Goal: Task Accomplishment & Management: Manage account settings

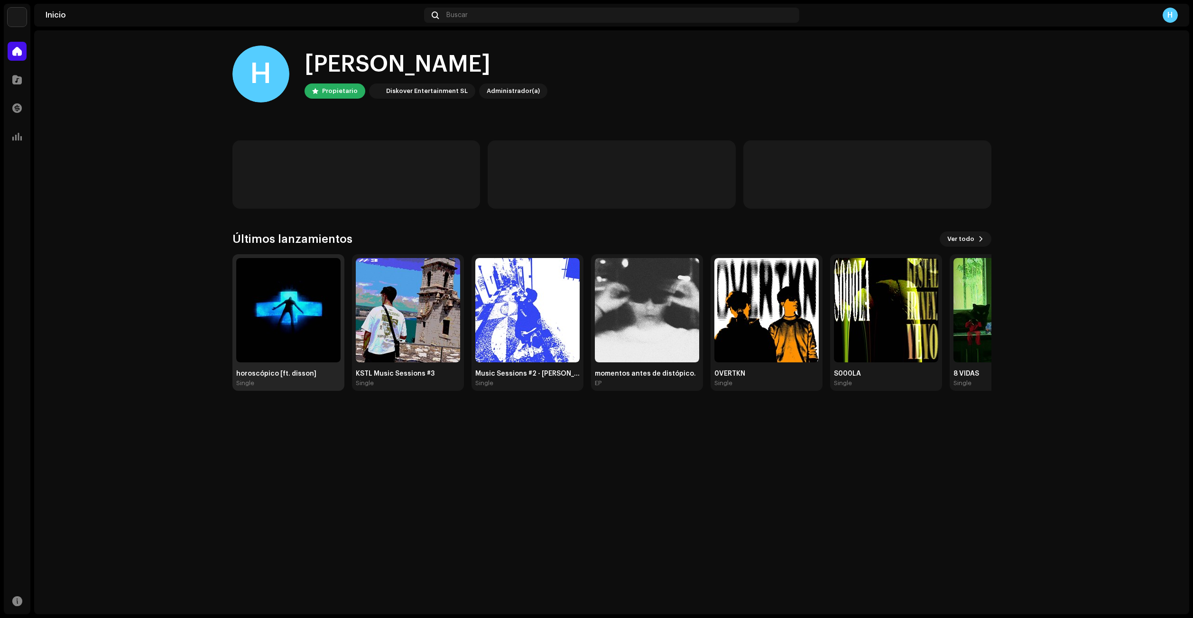
click at [257, 318] on img at bounding box center [288, 310] width 104 height 104
click at [257, 317] on img at bounding box center [288, 310] width 104 height 104
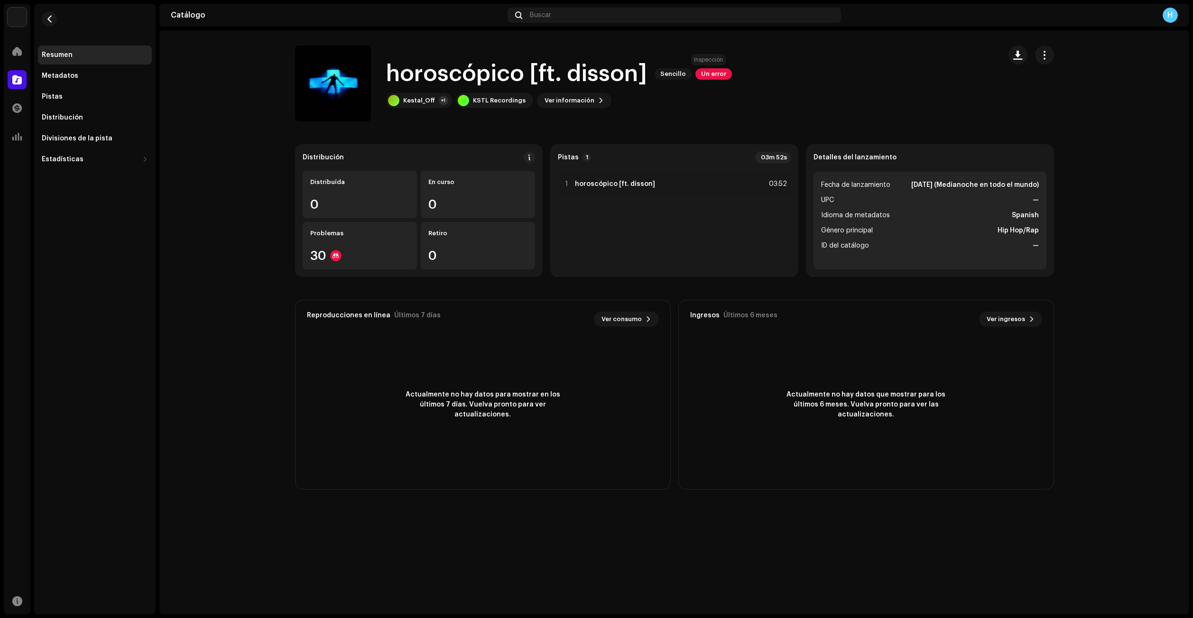
click at [714, 68] on span "Un error" at bounding box center [713, 73] width 37 height 11
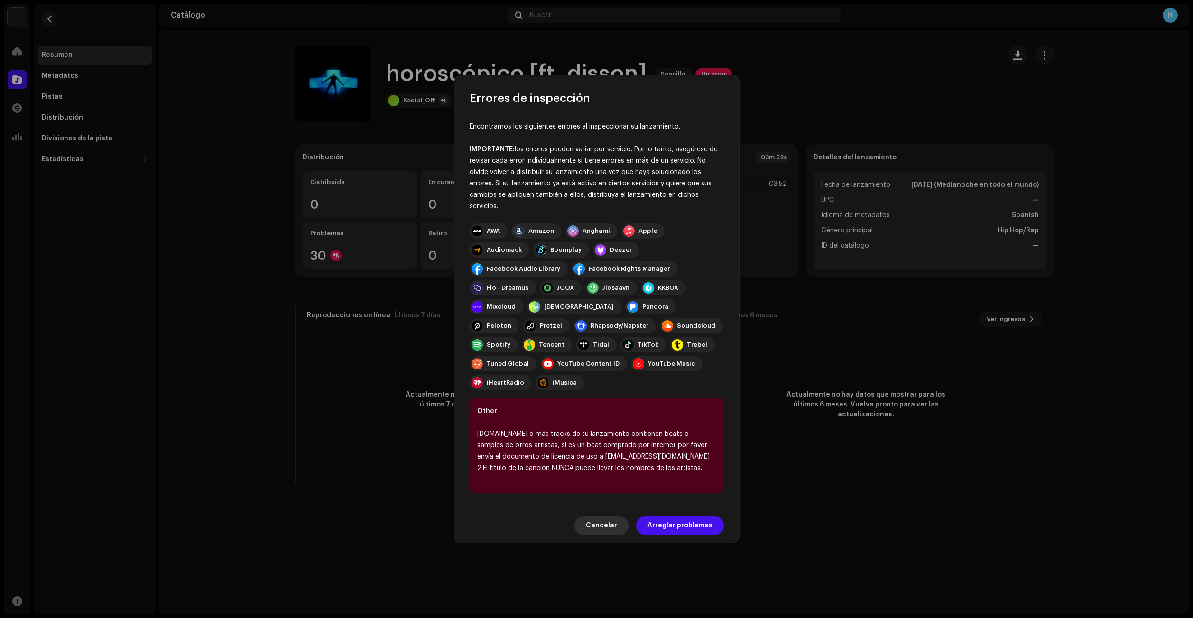
click at [602, 519] on span "Cancelar" at bounding box center [601, 525] width 31 height 19
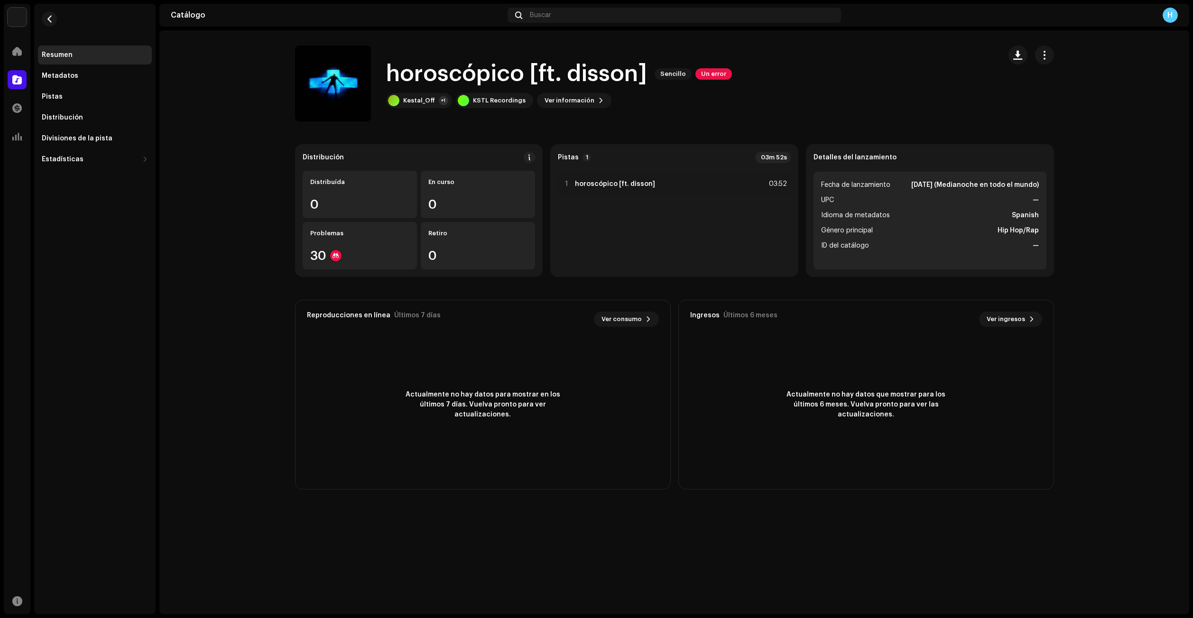
click at [578, 472] on div "Reproducciones en línea Últimos 7 días Ver consumo 0 Actualmente no hay datos p…" at bounding box center [483, 395] width 376 height 190
click at [391, 75] on h1 "horoscópico [ft. disson]" at bounding box center [516, 74] width 261 height 30
click at [1193, 91] on div "Hugo Inicio Catálogo Transacciones Estadísticas Recursos Resumen Metadatos Pist…" at bounding box center [596, 309] width 1193 height 618
click at [74, 70] on div "Metadatos" at bounding box center [95, 75] width 114 height 19
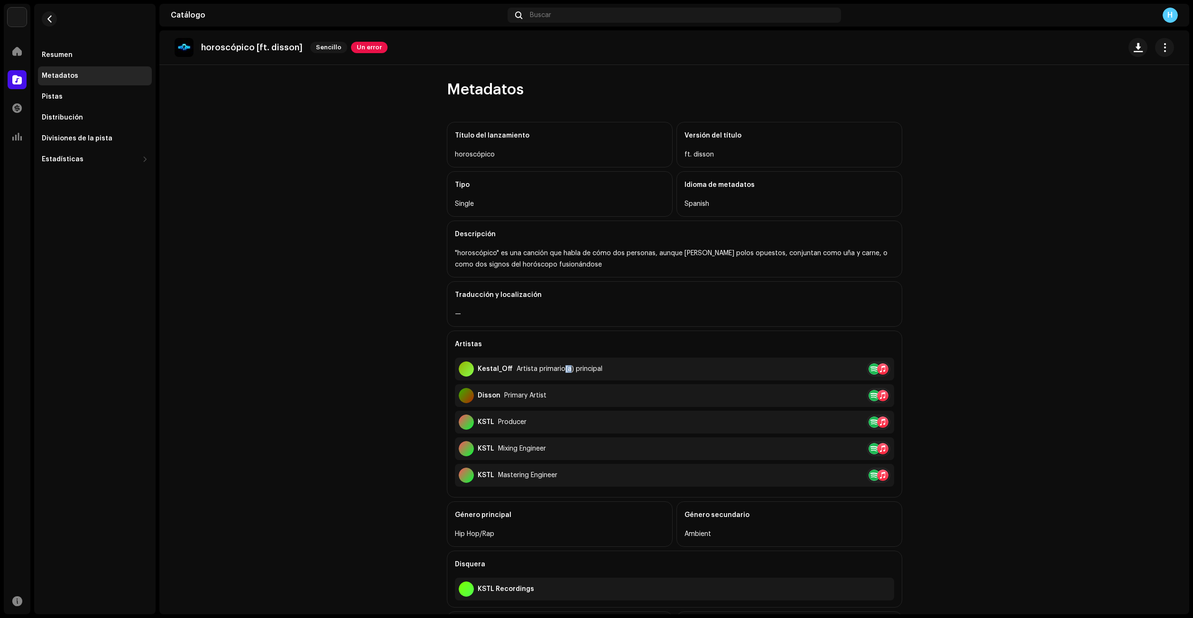
drag, startPoint x: 558, startPoint y: 370, endPoint x: 563, endPoint y: 378, distance: 9.1
click at [563, 377] on div "Kestal_Off Artista primario(a) principal" at bounding box center [674, 369] width 439 height 23
click at [85, 89] on div "Pistas" at bounding box center [95, 96] width 114 height 19
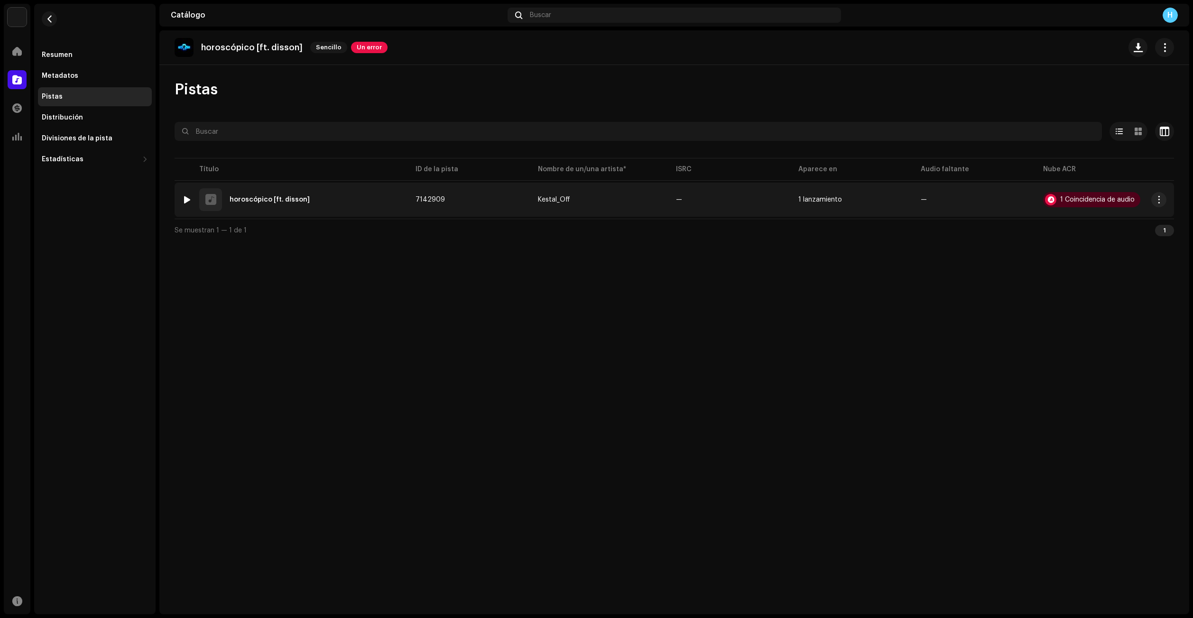
click at [323, 199] on div "1 horoscópico [ft. disson]" at bounding box center [291, 199] width 218 height 23
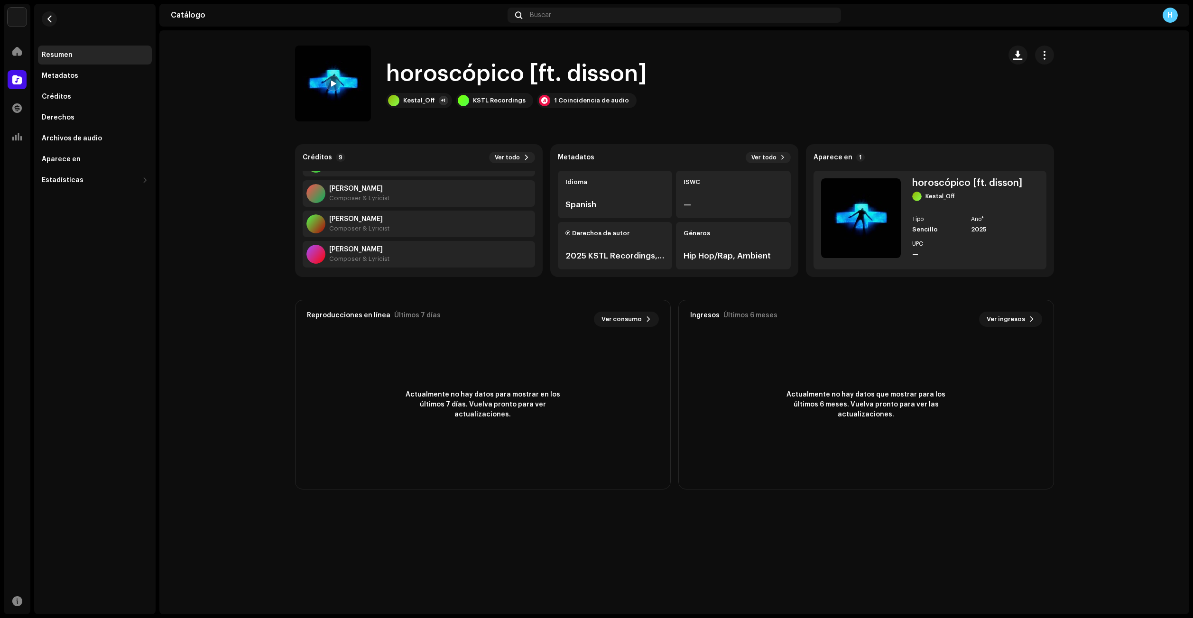
scroll to position [182, 0]
click at [527, 157] on span at bounding box center [527, 158] width 6 height 8
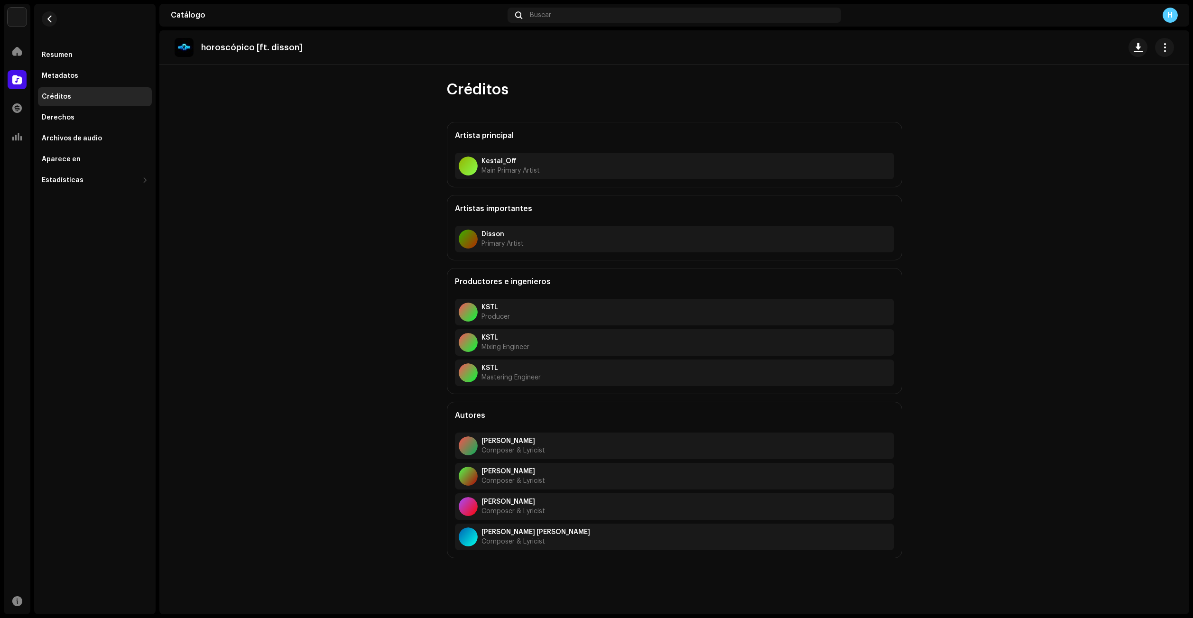
click at [416, 436] on catalog-tracks-details-credits "horoscópico [ft. disson] Créditos Artista principal Kestal_Off Main Primary Art…" at bounding box center [674, 294] width 1030 height 528
click at [67, 81] on div "Metadatos" at bounding box center [95, 75] width 114 height 19
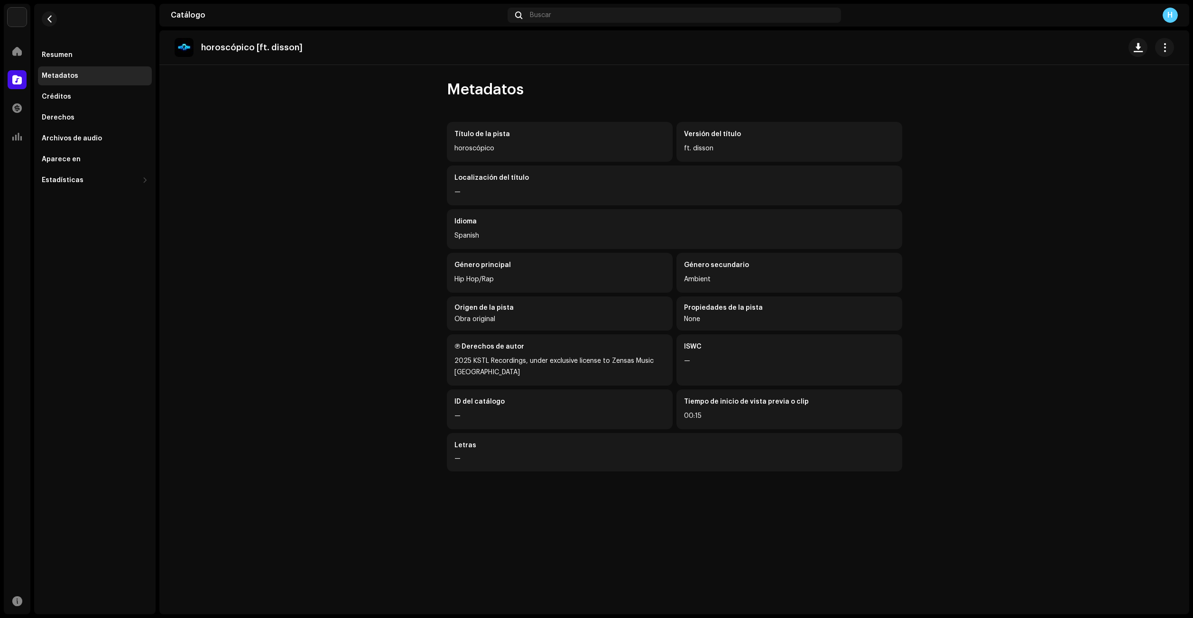
click at [394, 193] on catalog-tracks-details-metadata "horoscópico [ft. disson] Metadatos Título de la pista horoscópico Versión del t…" at bounding box center [674, 258] width 1030 height 456
click at [64, 71] on div "Metadatos" at bounding box center [95, 75] width 114 height 19
click at [74, 58] on div "Resumen" at bounding box center [95, 55] width 106 height 8
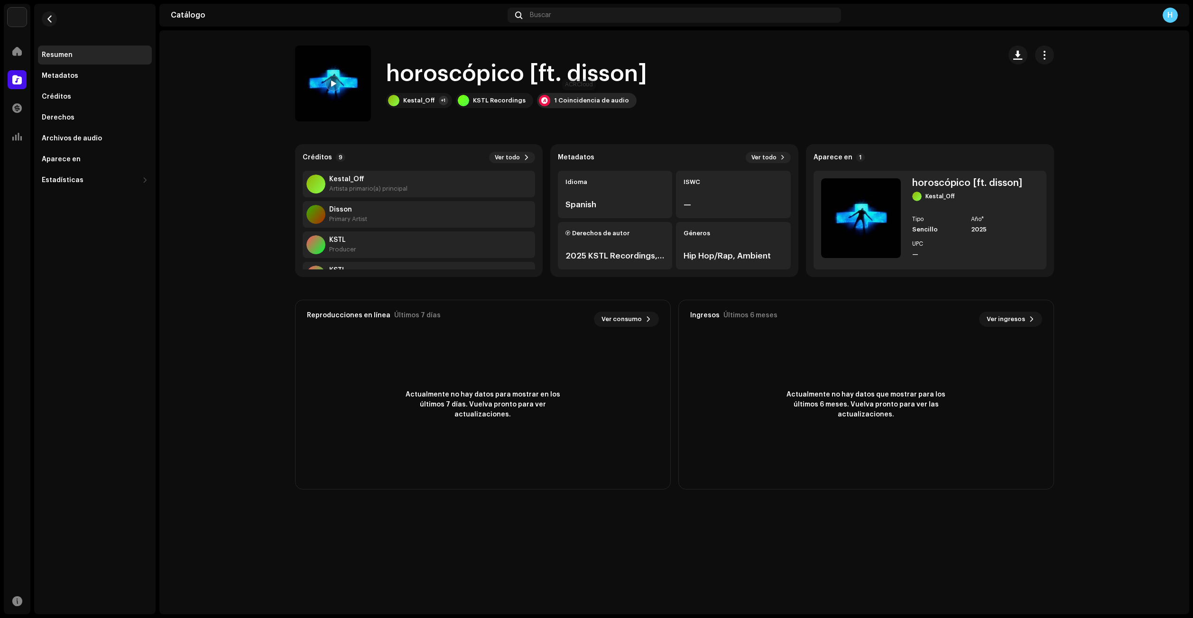
click at [573, 101] on div "1 Coincidencia de audio" at bounding box center [591, 101] width 75 height 8
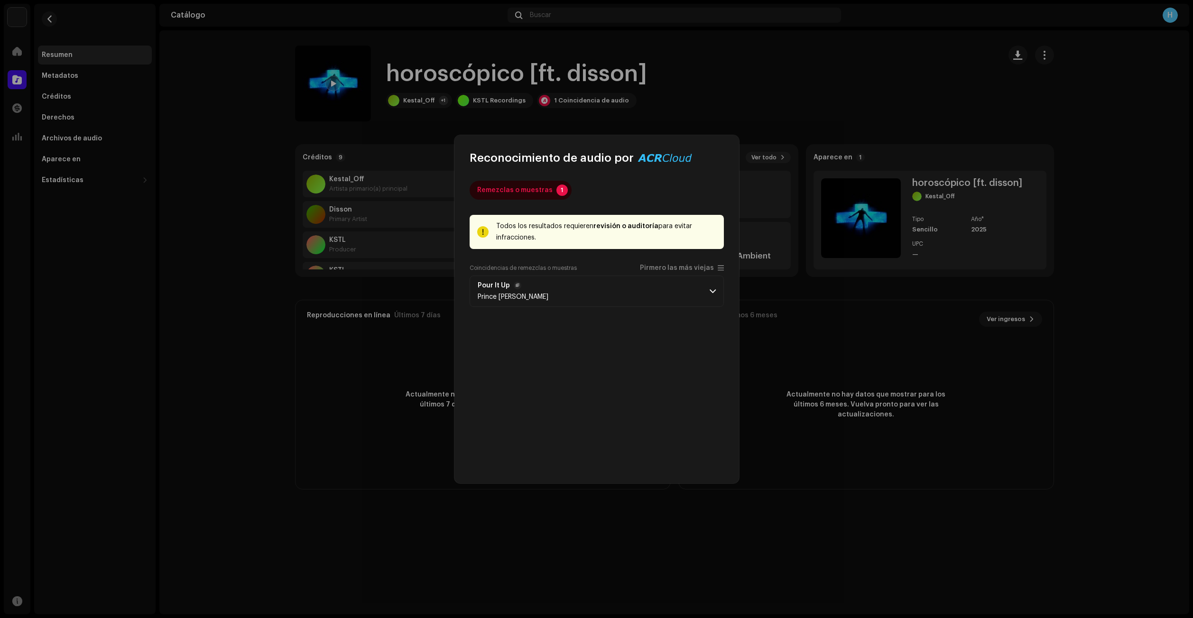
click at [547, 290] on p-accordion-header "Pour It Up Prince [PERSON_NAME]" at bounding box center [597, 291] width 254 height 31
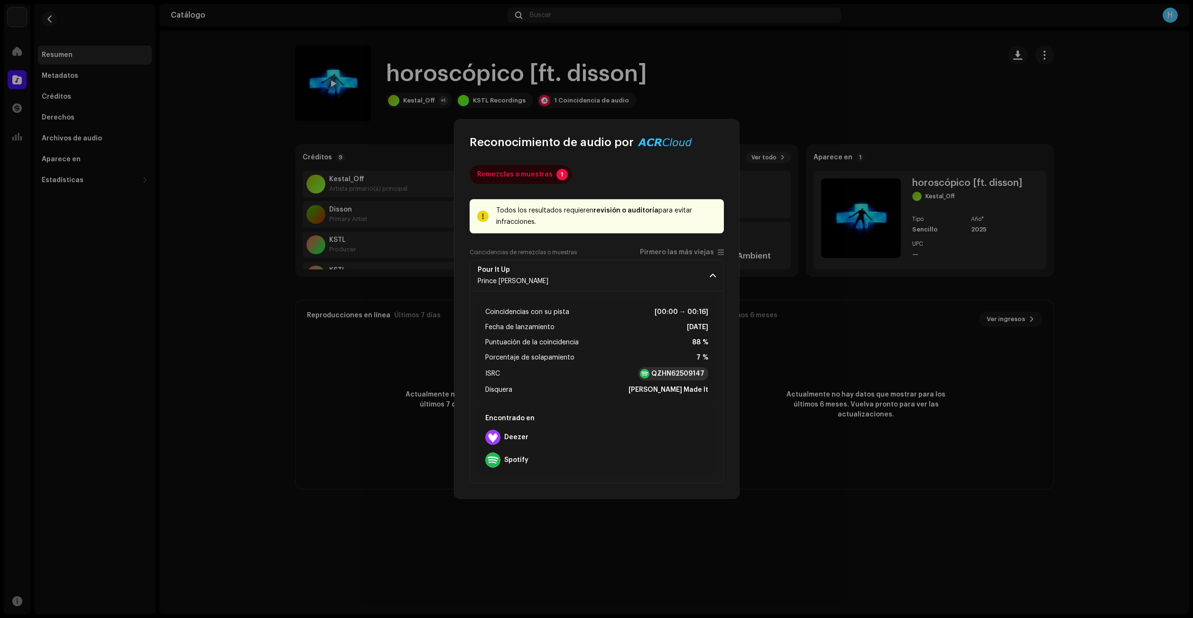
click at [666, 374] on strong "QZHN62509147" at bounding box center [677, 373] width 53 height 9
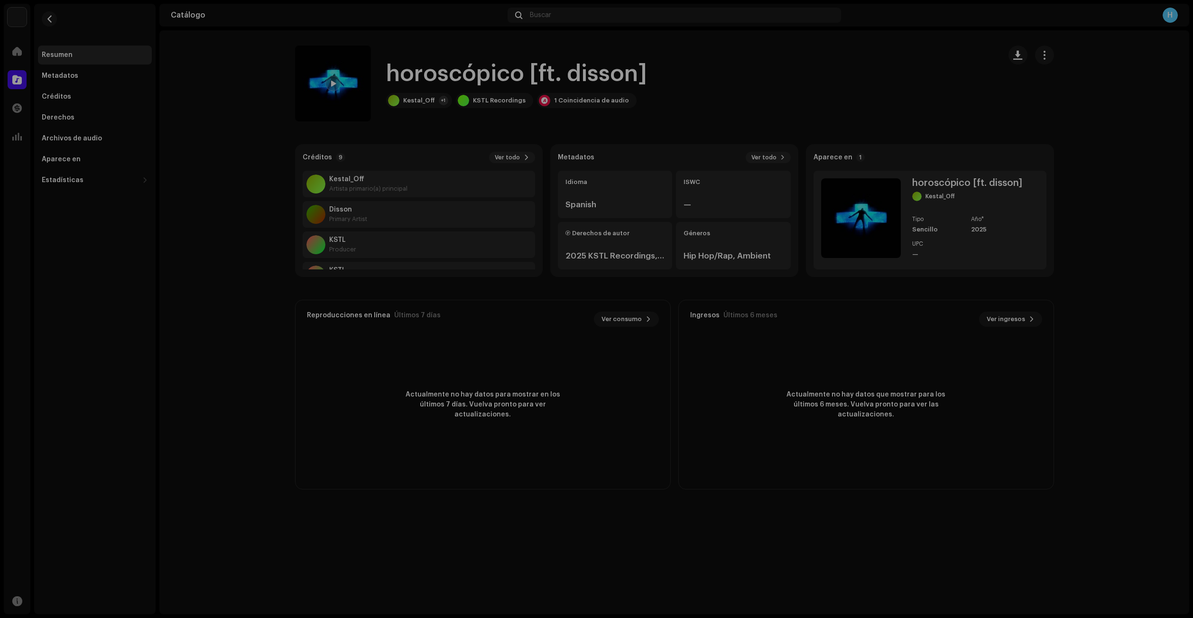
click at [657, 68] on div "Reconocimiento de audio por Remezclas o muestras 1 Todos los resultados requier…" at bounding box center [596, 309] width 1193 height 618
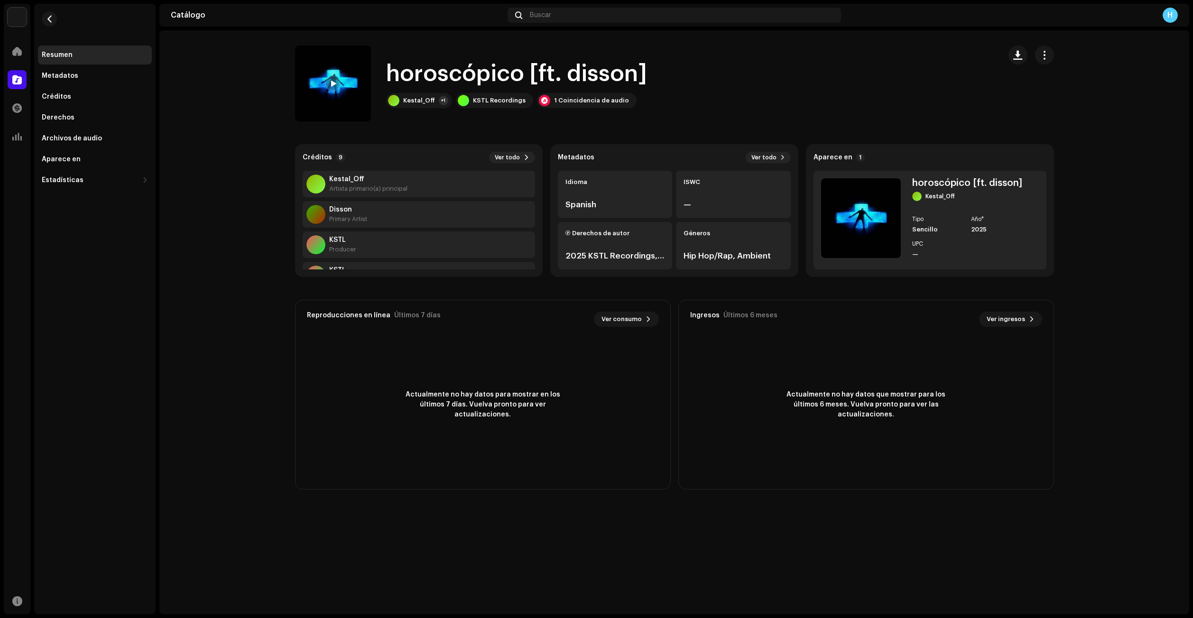
click at [185, 394] on catalog-tracks-details-overview "horoscópico [ft. disson] horoscópico [ft. disson] Kestal_Off +1 KSTL Recordings…" at bounding box center [674, 267] width 1030 height 474
click at [102, 157] on div "Aparece en" at bounding box center [95, 160] width 106 height 8
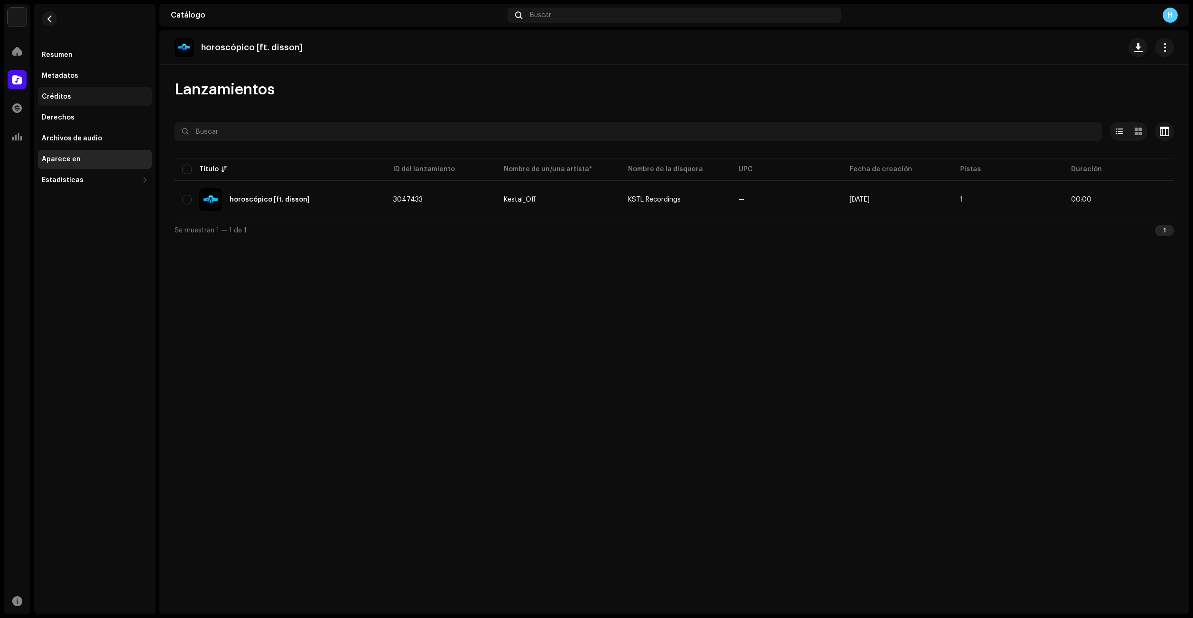
click at [66, 101] on div "Créditos" at bounding box center [95, 96] width 114 height 19
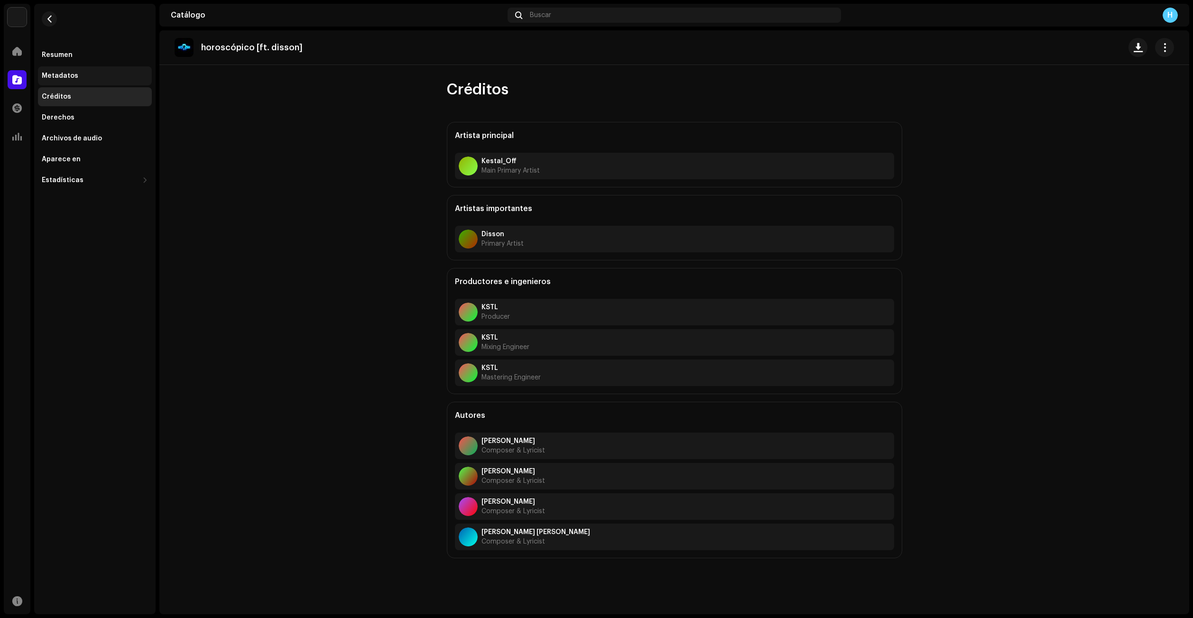
click at [94, 77] on div "Metadatos" at bounding box center [95, 76] width 106 height 8
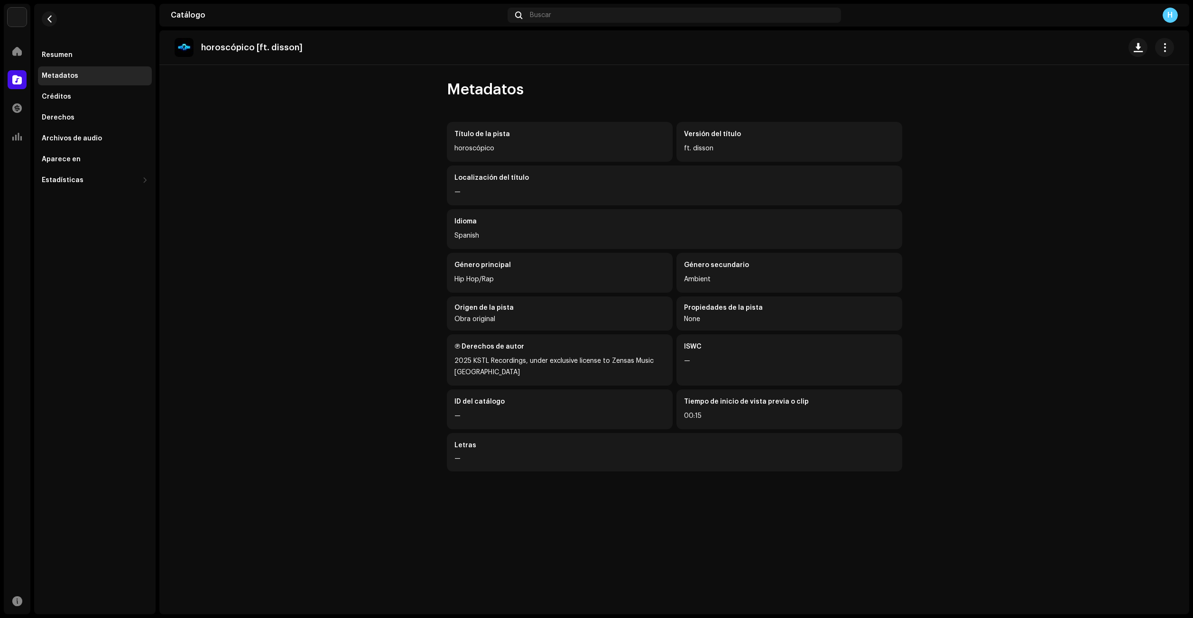
click at [643, 550] on div "horoscópico [ft. disson] Metadatos Título de la pista horoscópico Versión del t…" at bounding box center [674, 322] width 1030 height 584
click at [18, 57] on div at bounding box center [17, 51] width 19 height 19
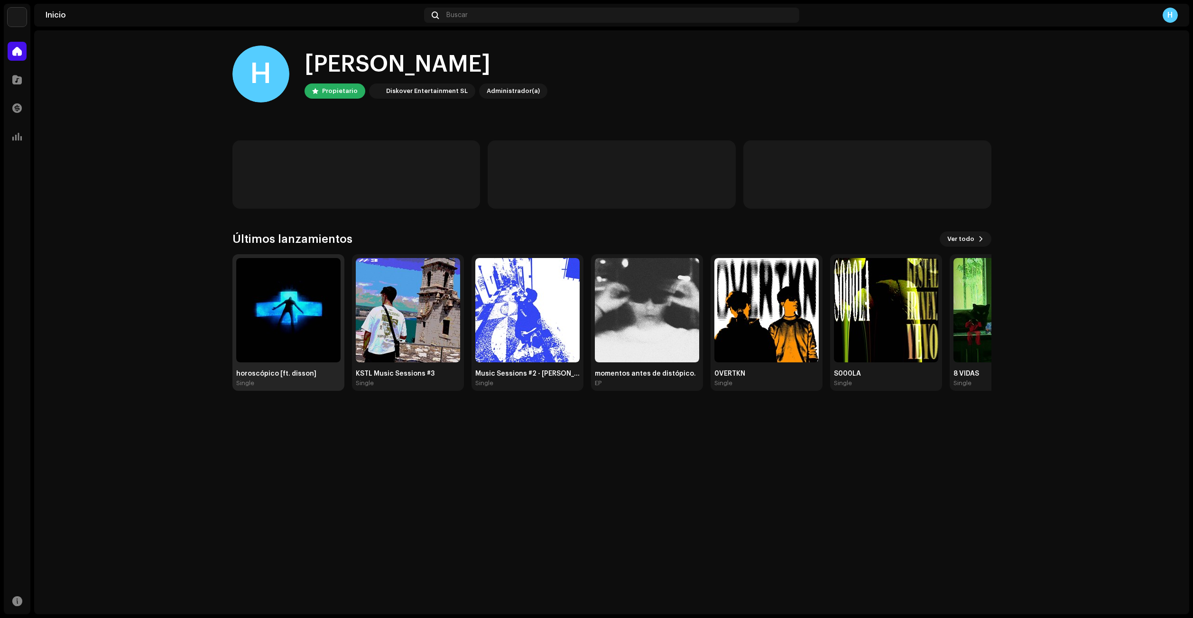
click at [266, 311] on img at bounding box center [288, 310] width 104 height 104
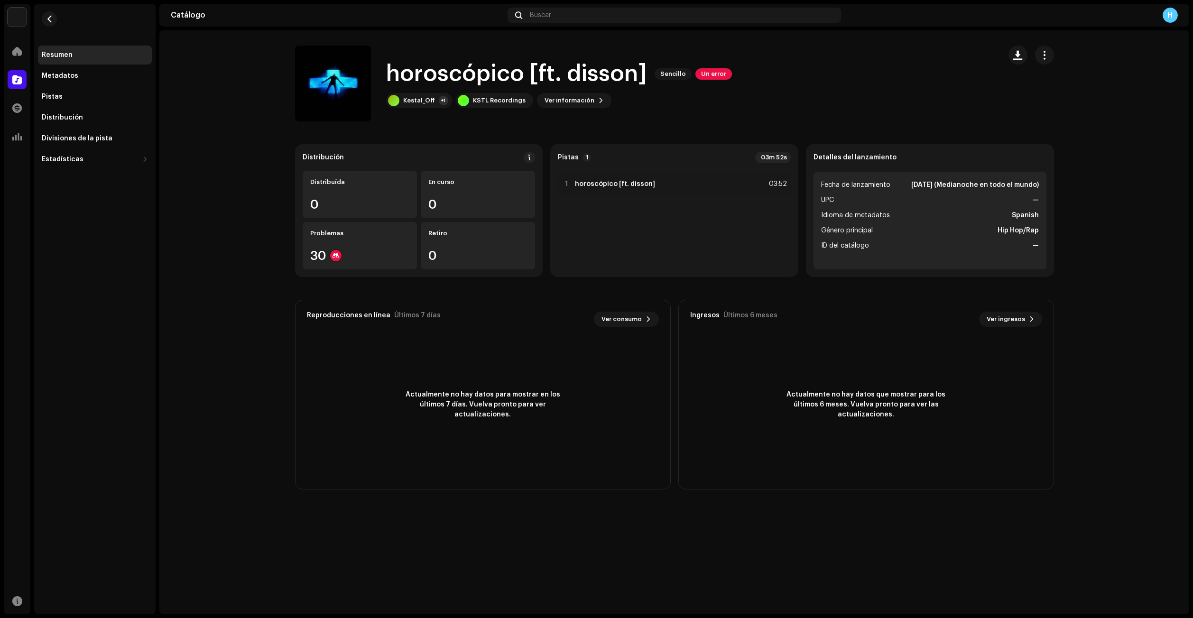
click at [630, 274] on div "Pistas 1 03m 52s 1 horoscópico [ft. disson] 03:52" at bounding box center [674, 210] width 248 height 133
click at [10, 56] on div at bounding box center [17, 51] width 19 height 19
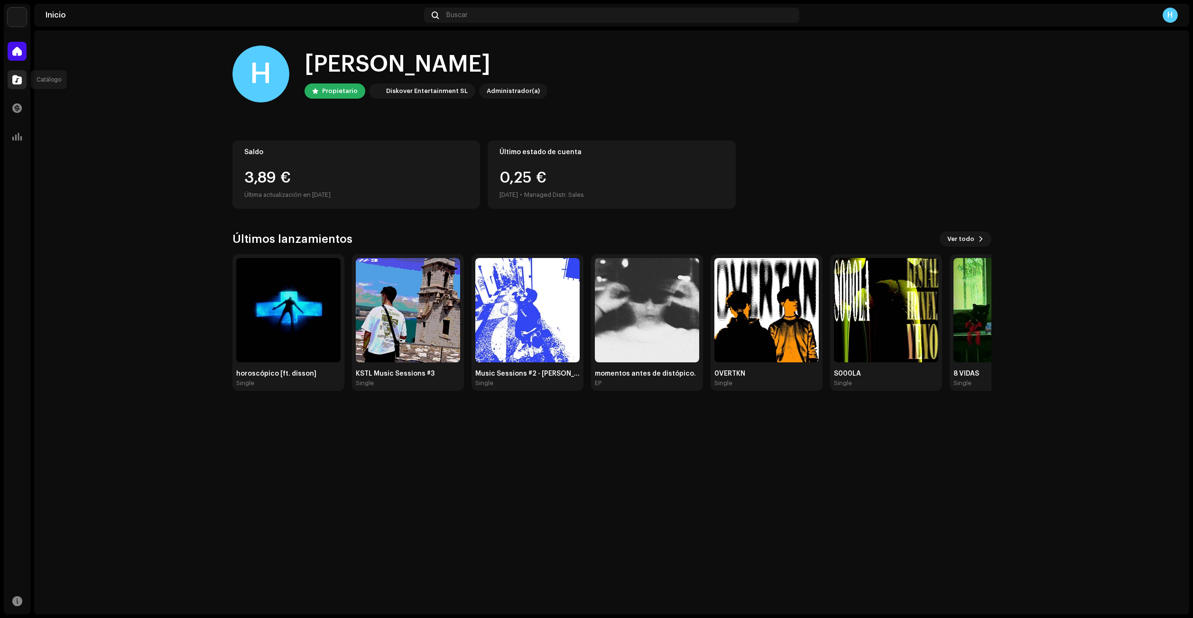
click at [11, 81] on div at bounding box center [17, 79] width 19 height 19
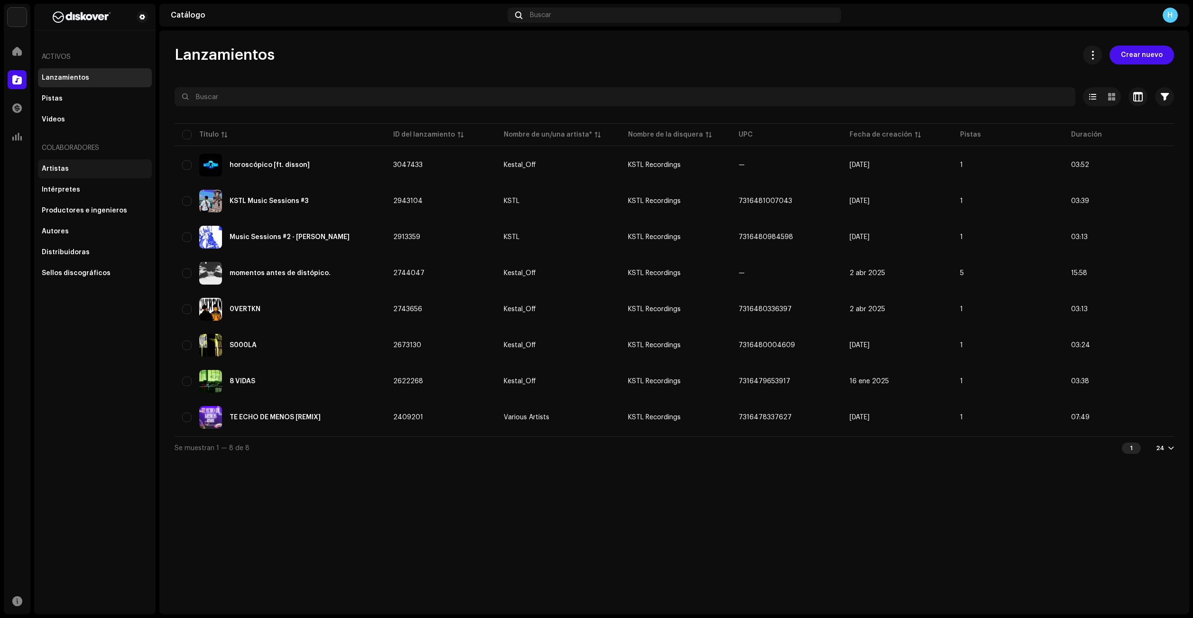
click at [83, 166] on div "Artistas" at bounding box center [95, 169] width 106 height 8
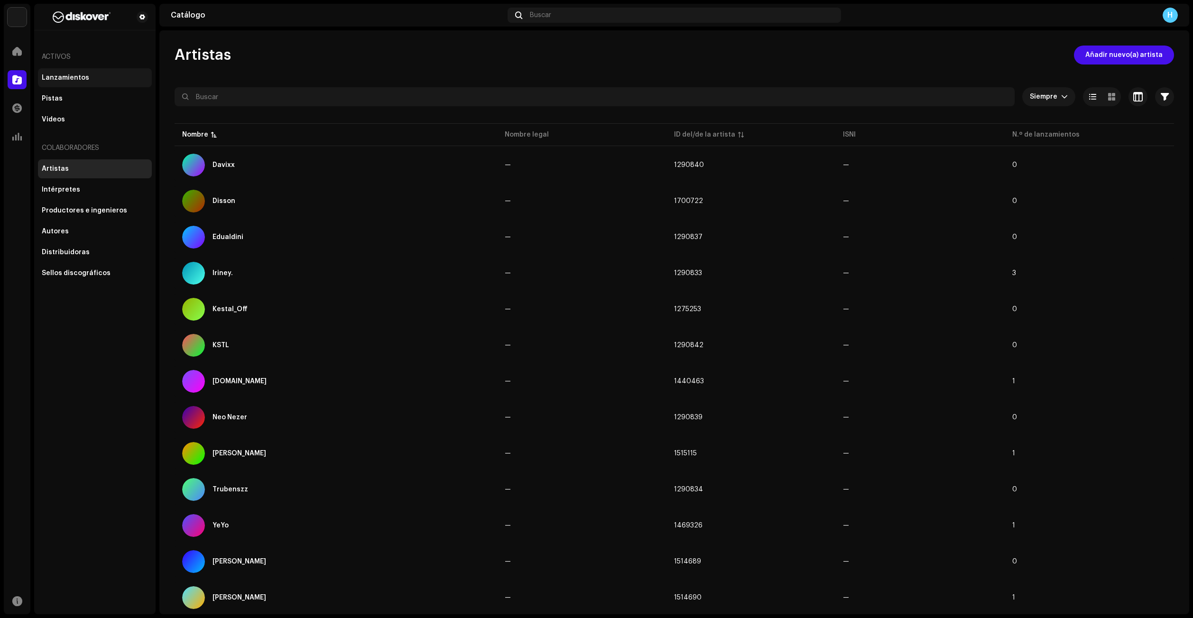
click at [85, 72] on div "Lanzamientos" at bounding box center [95, 77] width 114 height 19
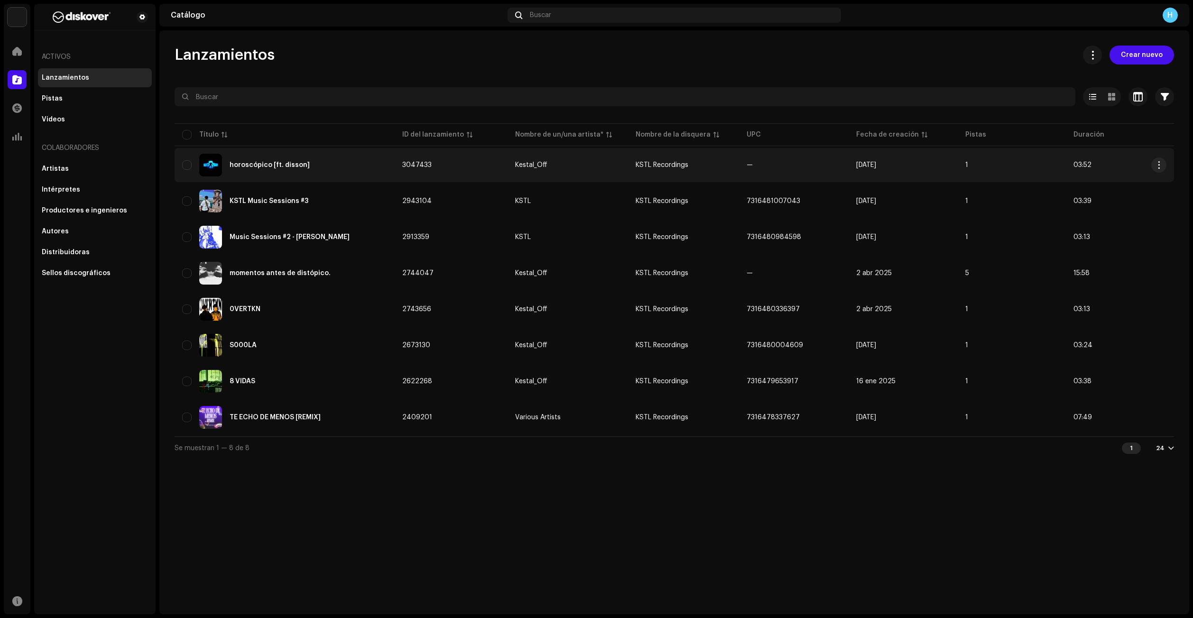
click at [349, 162] on div "horoscópico [ft. disson]" at bounding box center [284, 165] width 205 height 23
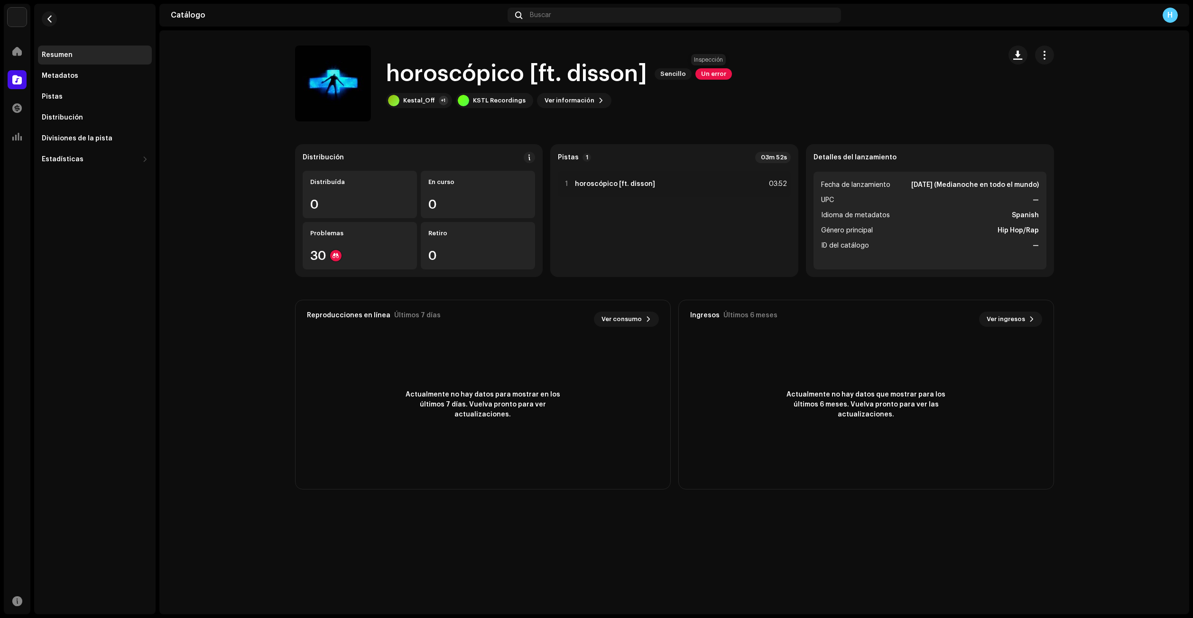
click at [718, 69] on span "Un error" at bounding box center [713, 73] width 37 height 11
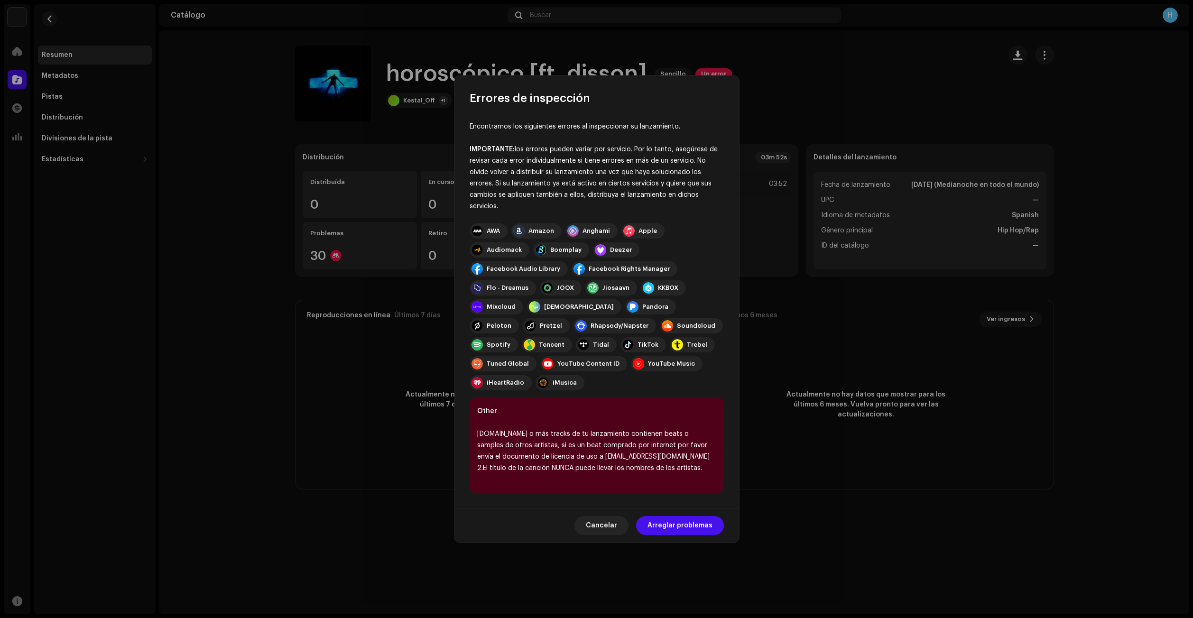
click at [679, 456] on div "1.Uno o más tracks de tu lanzamiento contienen beats o samples de otros artista…" at bounding box center [596, 451] width 239 height 46
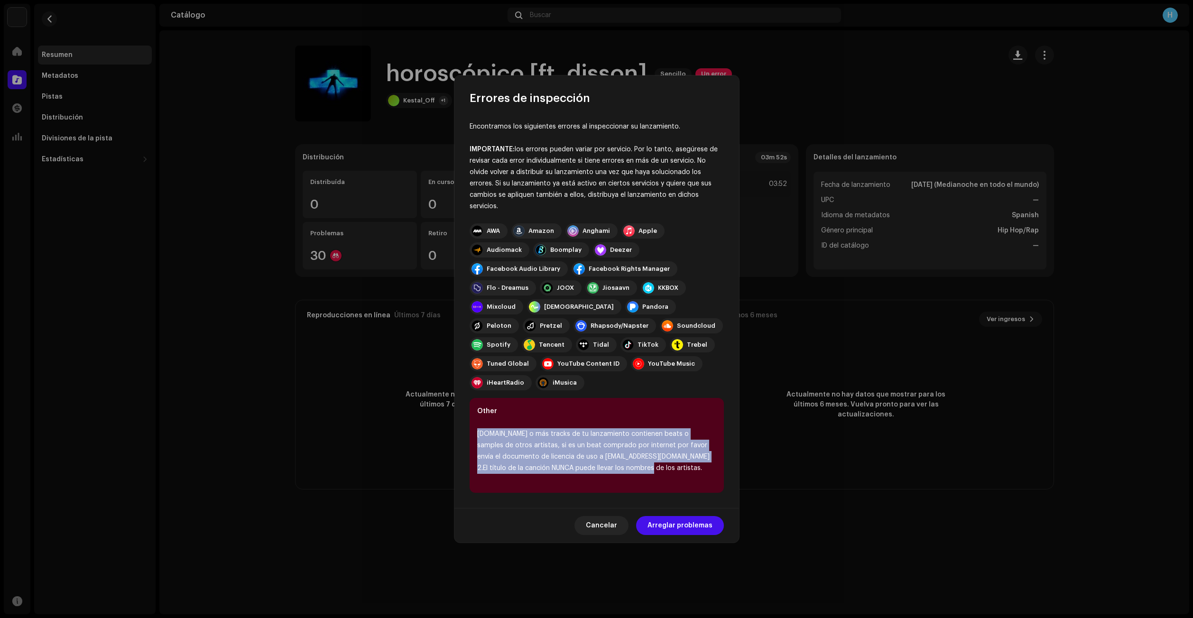
click at [642, 464] on div "Other 1.Uno o más tracks de tu lanzamiento contienen beats o samples de otros a…" at bounding box center [597, 445] width 254 height 95
click at [657, 516] on span "Arreglar problemas" at bounding box center [680, 525] width 65 height 19
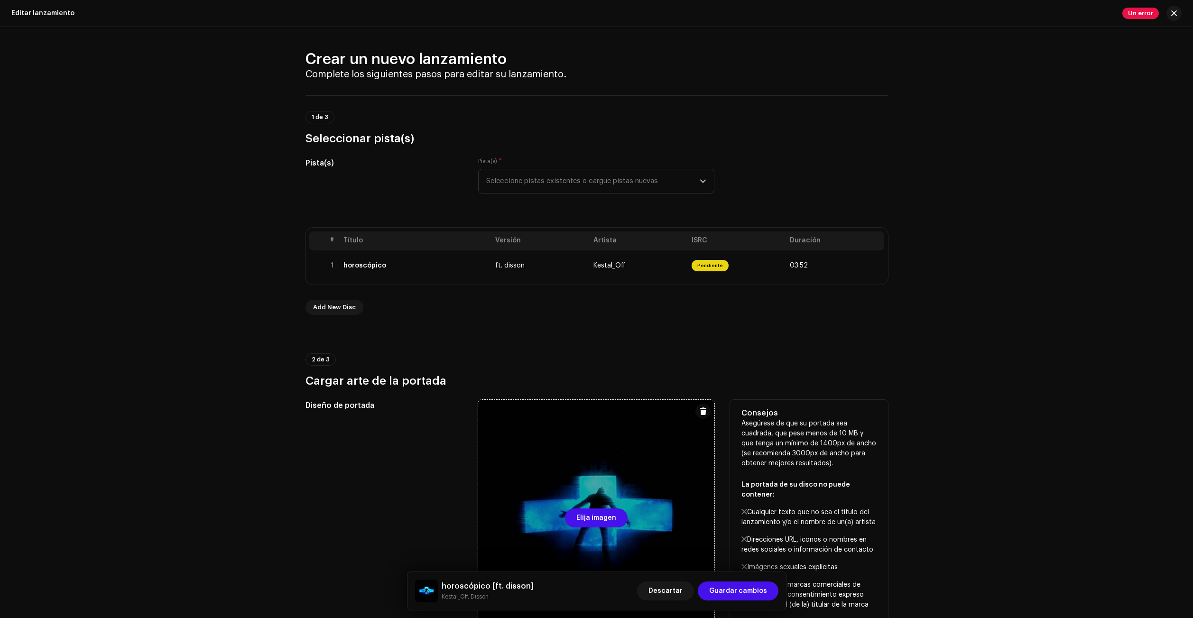
scroll to position [237, 0]
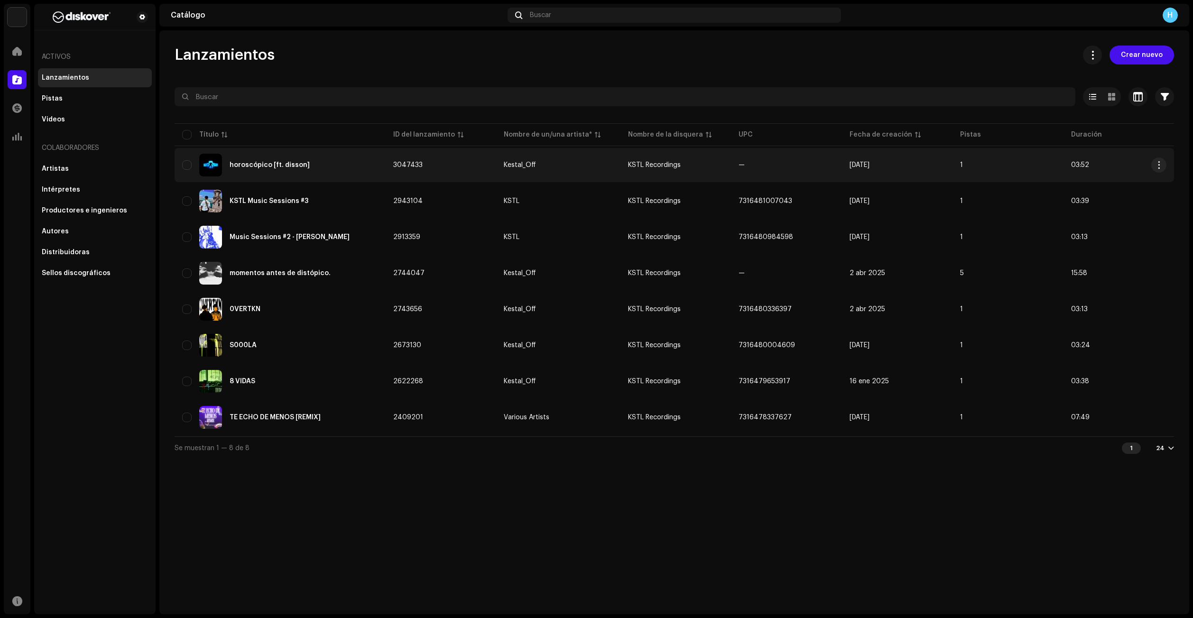
click at [928, 157] on td "[DATE]" at bounding box center [897, 165] width 111 height 34
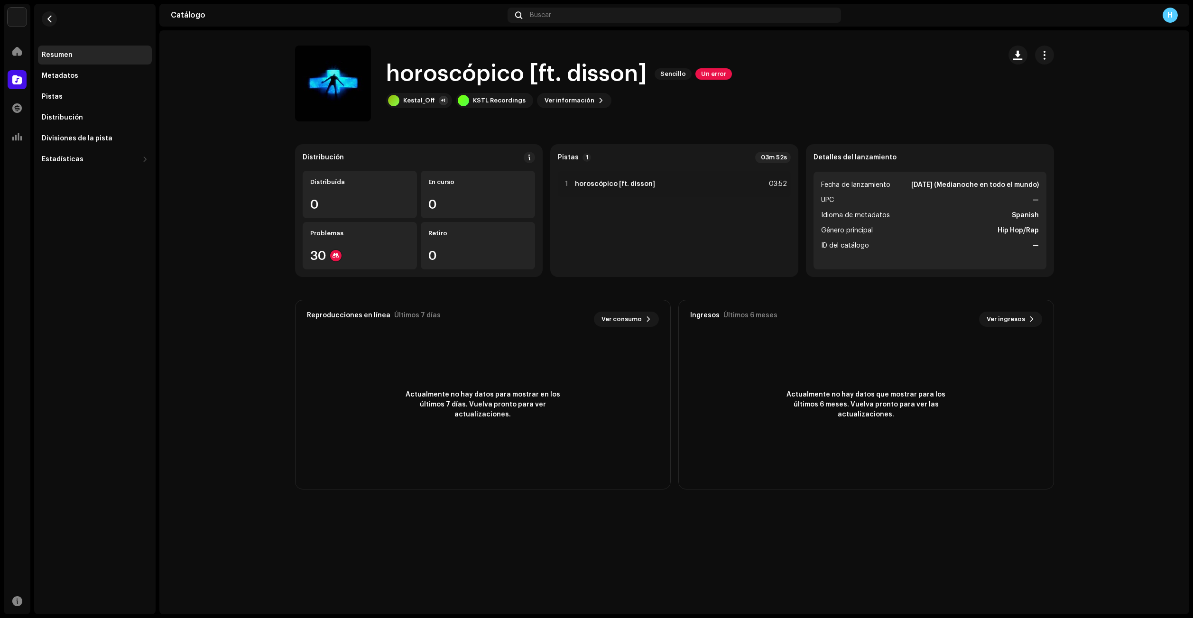
click at [976, 173] on ul "Fecha de lanzamiento 7 nov 2025 (Medianoche en todo el mundo) UPC — Idioma de m…" at bounding box center [930, 221] width 233 height 98
click at [812, 204] on div "Detalles del lanzamiento Fecha de lanzamiento 7 nov 2025 (Medianoche en todo el…" at bounding box center [930, 210] width 248 height 133
click at [692, 228] on div "1 horoscópico [ft. disson] 03:52" at bounding box center [674, 220] width 233 height 99
click at [361, 250] on div "30" at bounding box center [359, 256] width 99 height 12
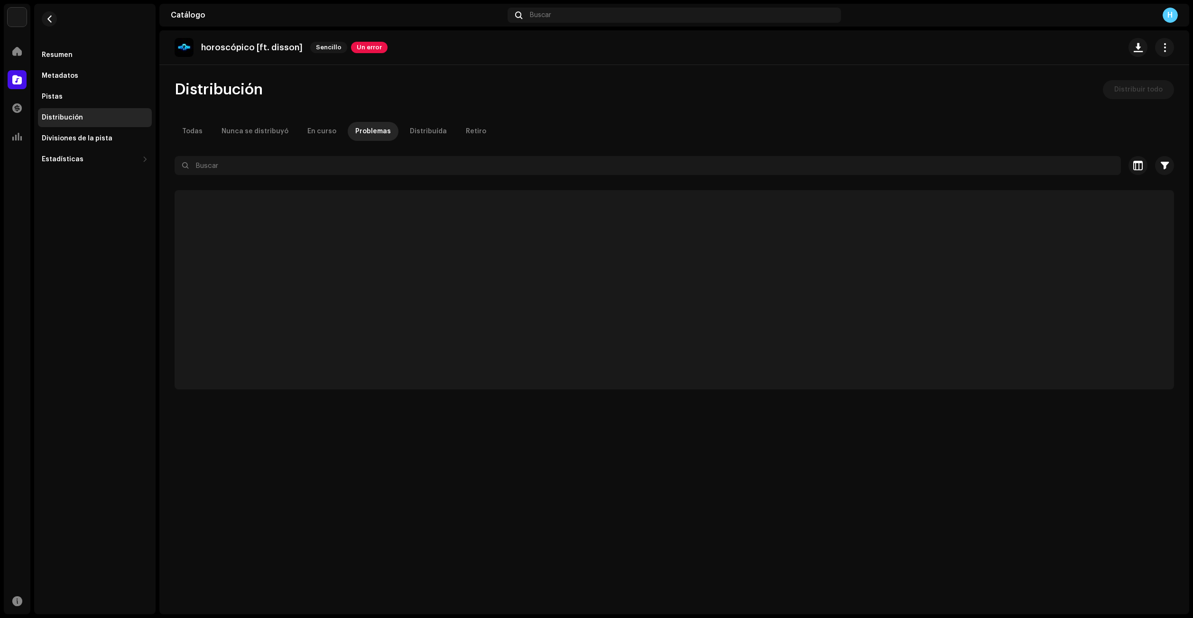
click at [358, 53] on div "horoscópico [ft. disson] Sencillo Un error" at bounding box center [281, 47] width 213 height 19
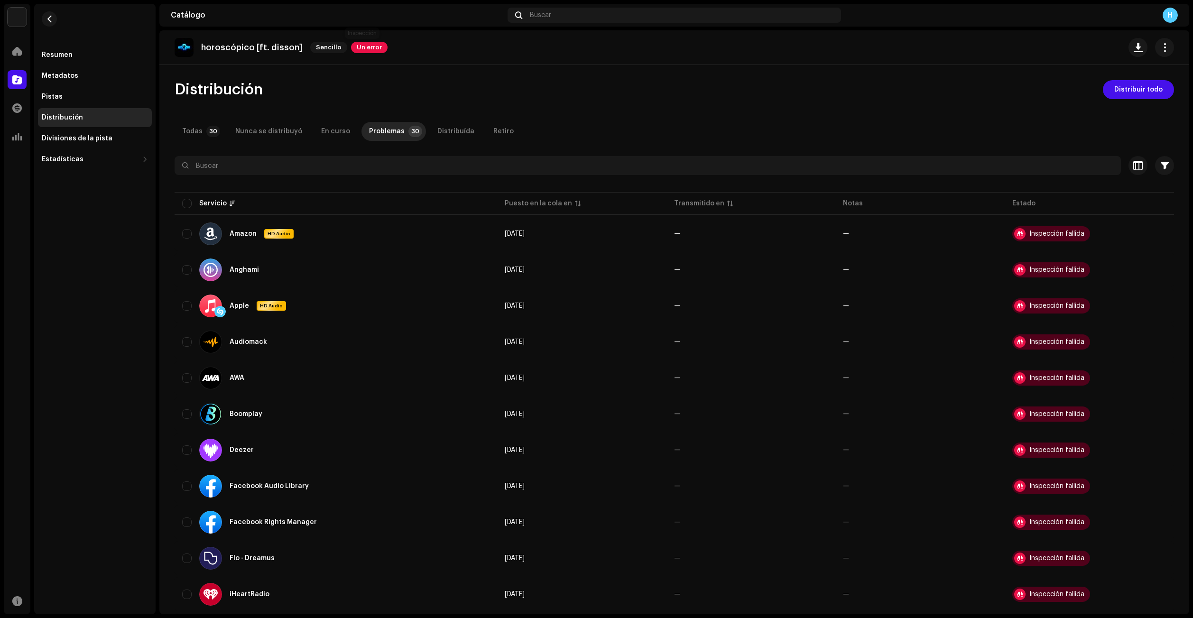
click at [361, 50] on span "Un error" at bounding box center [369, 47] width 37 height 11
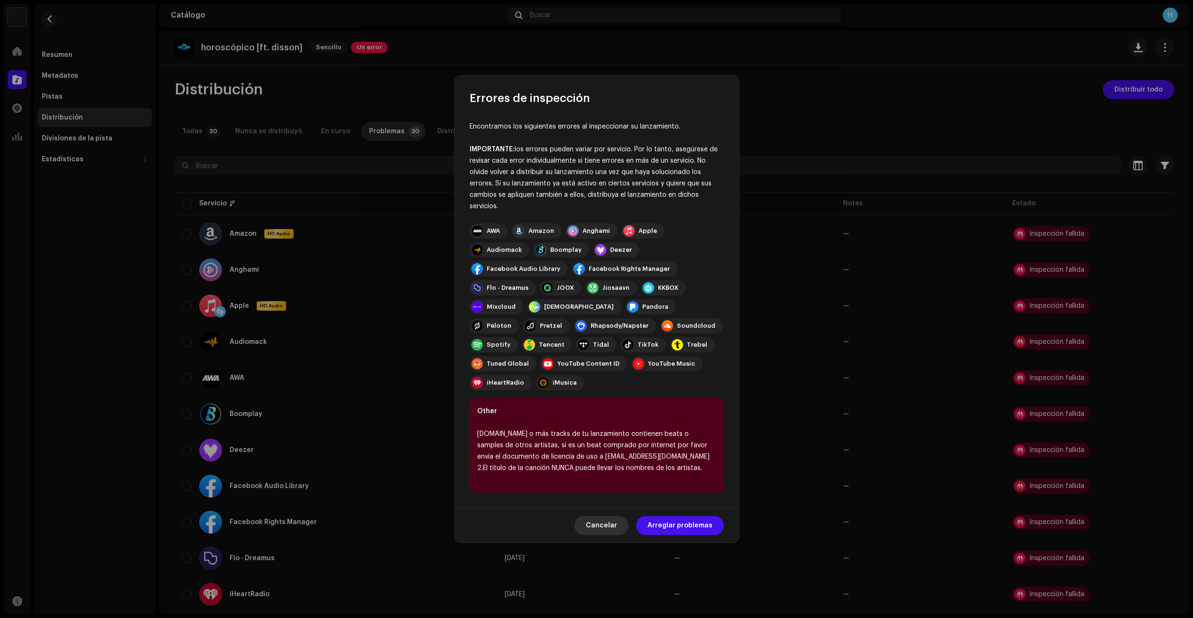
click at [597, 516] on span "Cancelar" at bounding box center [601, 525] width 31 height 19
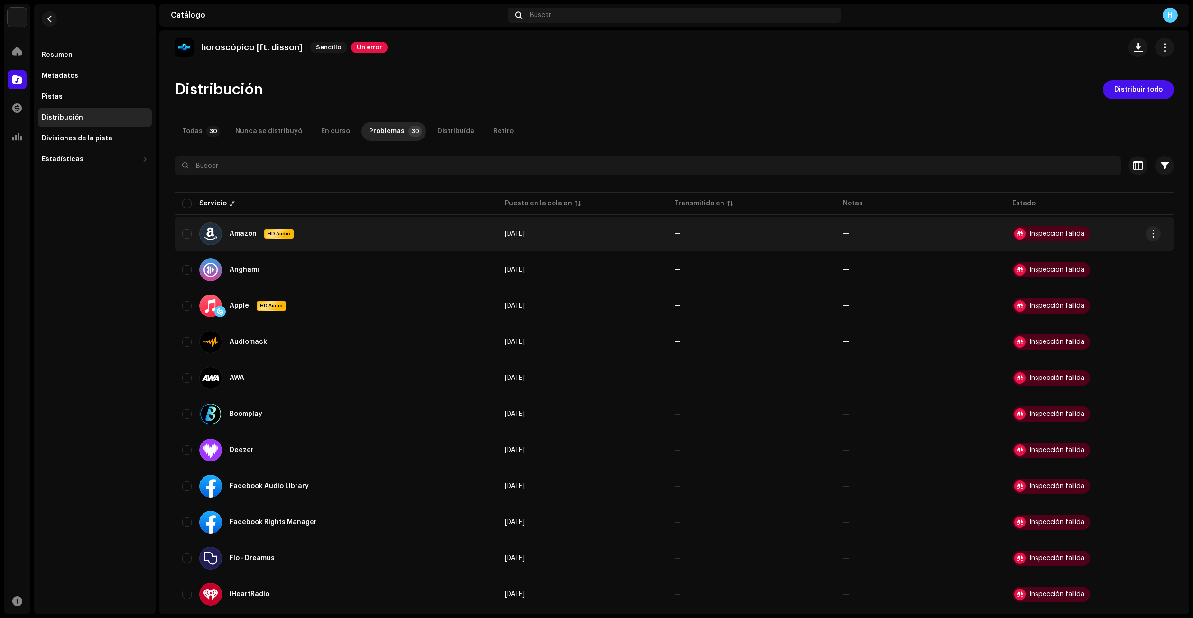
click at [1051, 236] on div "Inspección fallida" at bounding box center [1056, 234] width 55 height 7
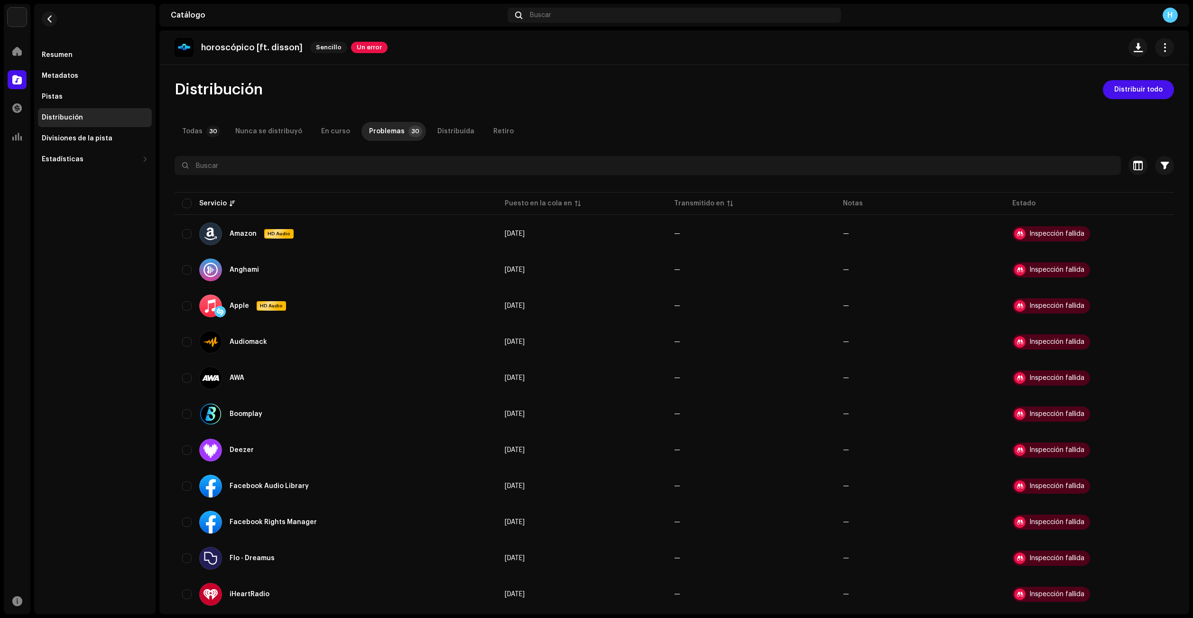
click at [366, 56] on div "horoscópico [ft. disson] Sencillo Un error" at bounding box center [281, 47] width 213 height 19
click at [357, 50] on span "Un error" at bounding box center [369, 47] width 37 height 11
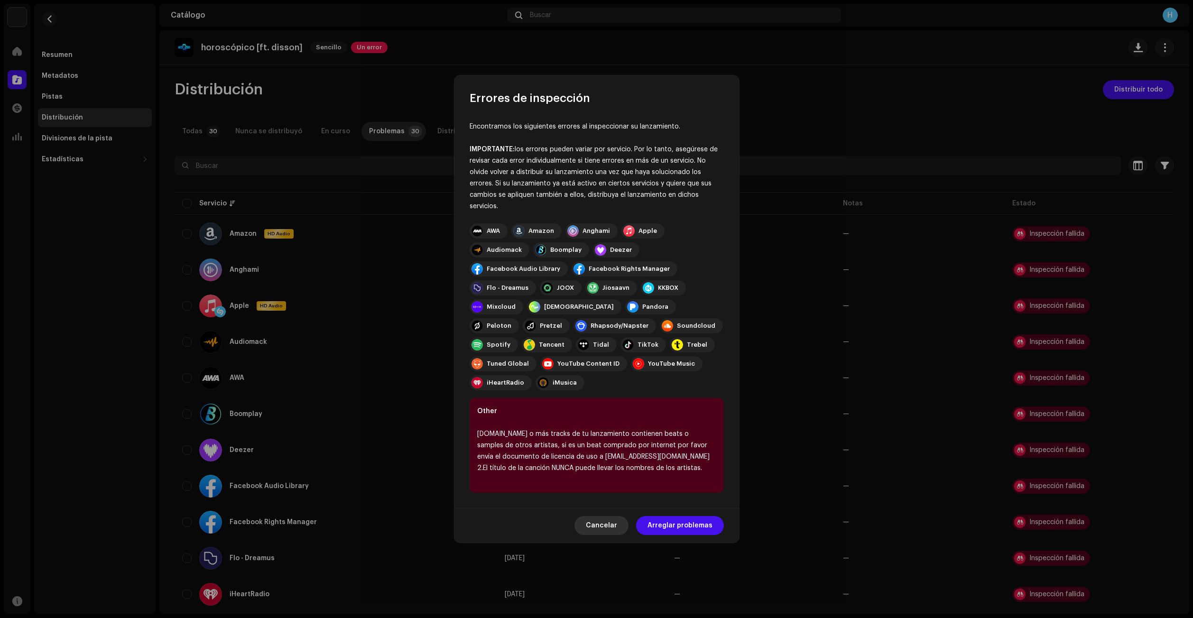
click at [602, 522] on span "Cancelar" at bounding box center [601, 525] width 31 height 19
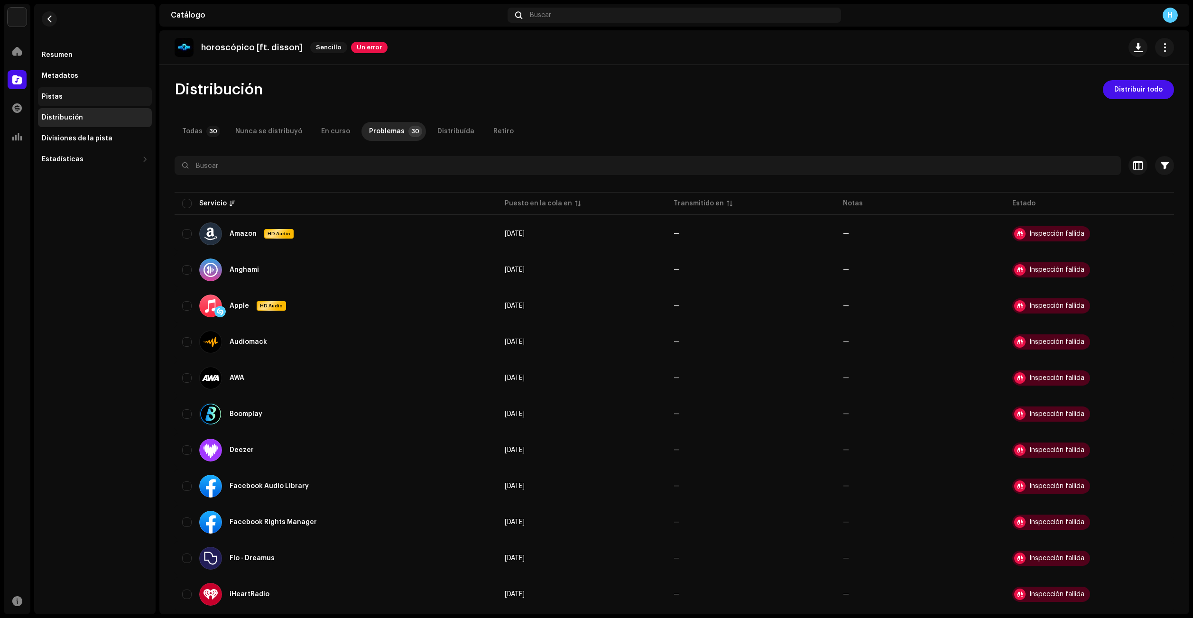
click at [89, 92] on div "Pistas" at bounding box center [95, 96] width 114 height 19
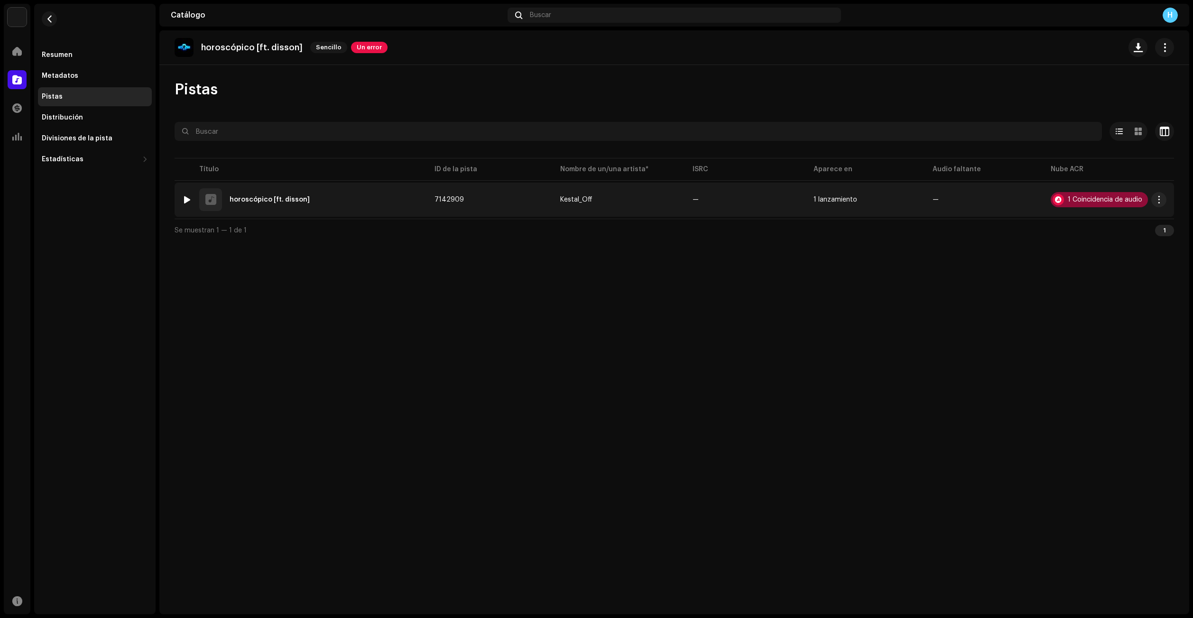
click at [1102, 197] on div "1 Coincidencia de audio" at bounding box center [1105, 199] width 74 height 7
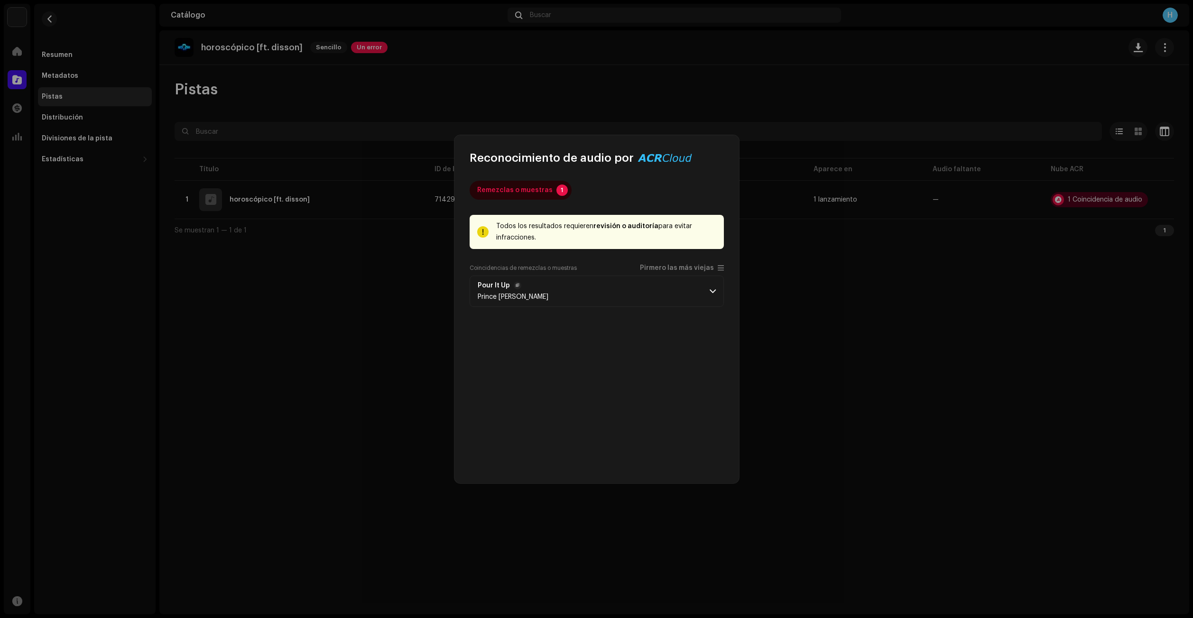
click at [591, 297] on p-accordion-header "Pour It Up Prince [PERSON_NAME]" at bounding box center [597, 291] width 254 height 31
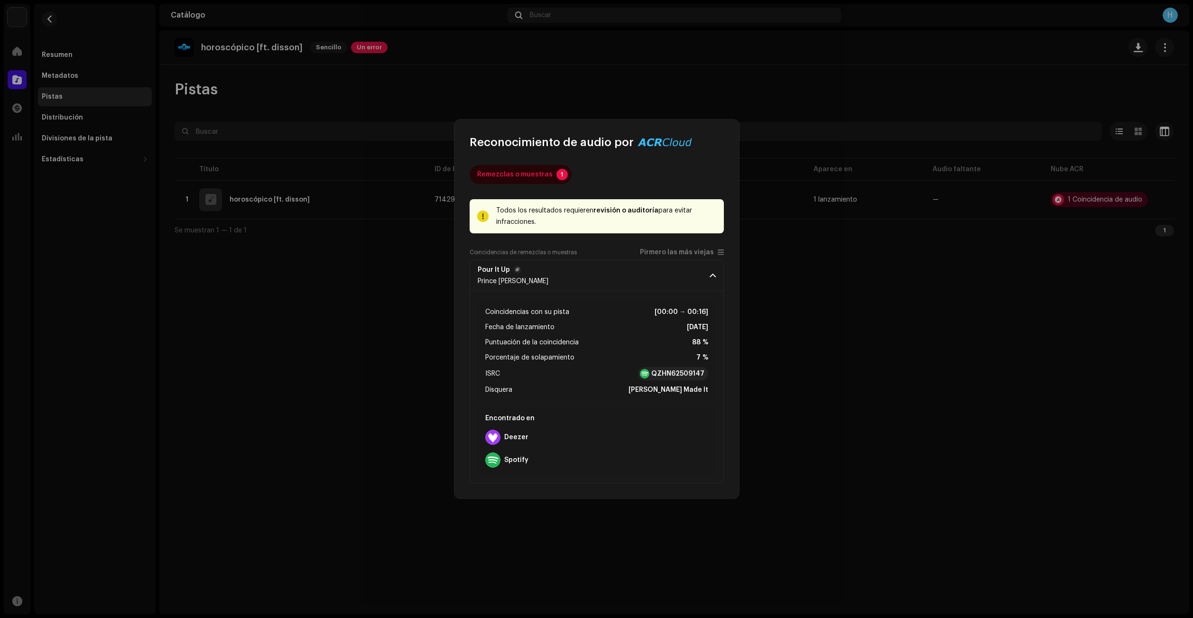
click at [577, 279] on p-accordion-header "Pour It Up Prince [PERSON_NAME]" at bounding box center [597, 275] width 254 height 31
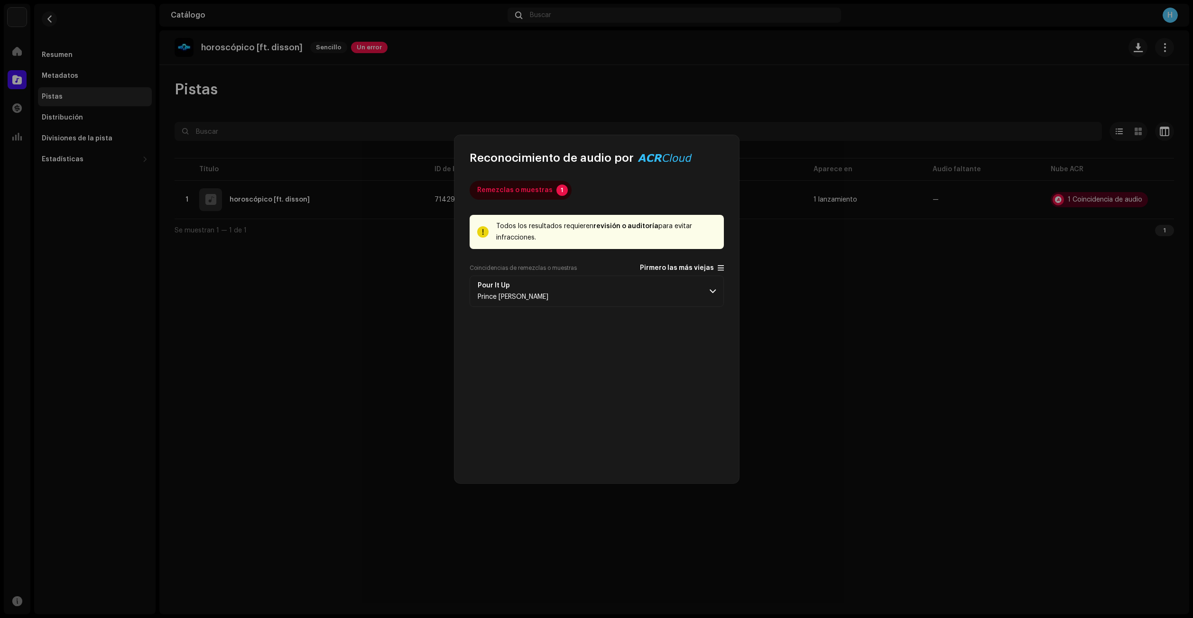
click at [713, 266] on span "Pirmero las más viejas" at bounding box center [677, 268] width 74 height 7
click at [573, 284] on span "Primero la mayor puntuación de coincidencia" at bounding box center [546, 287] width 152 height 7
click at [549, 190] on p-tab "Remezclas o muestras 1" at bounding box center [521, 190] width 102 height 19
